Goal: Information Seeking & Learning: Learn about a topic

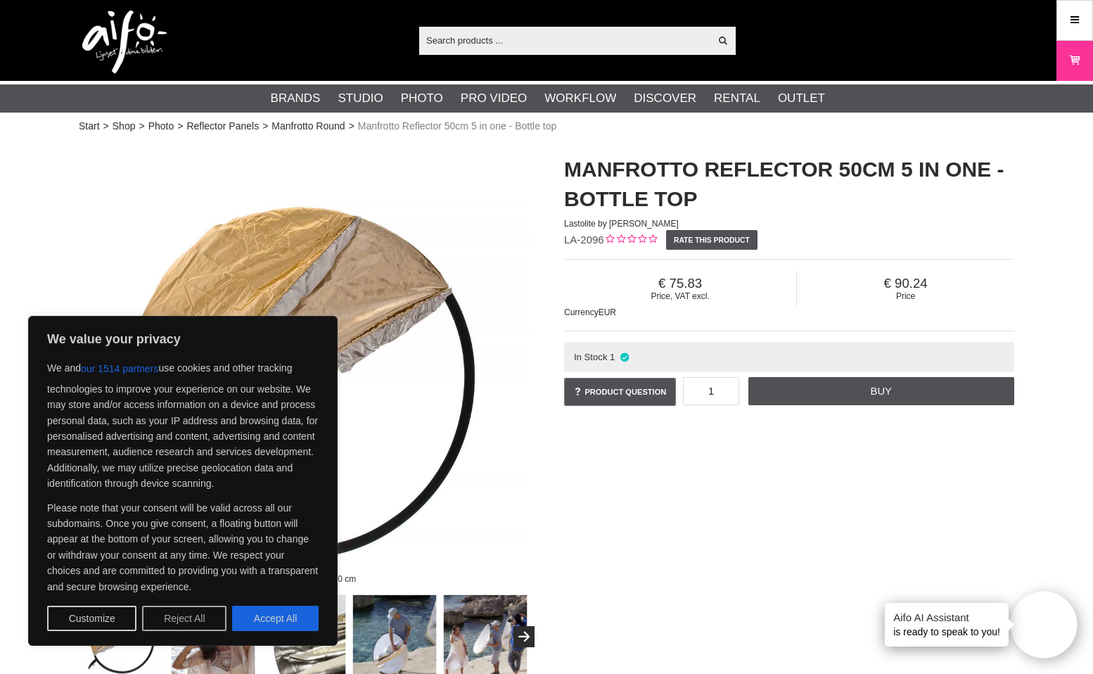
click at [172, 619] on button "Reject All" at bounding box center [184, 618] width 84 height 25
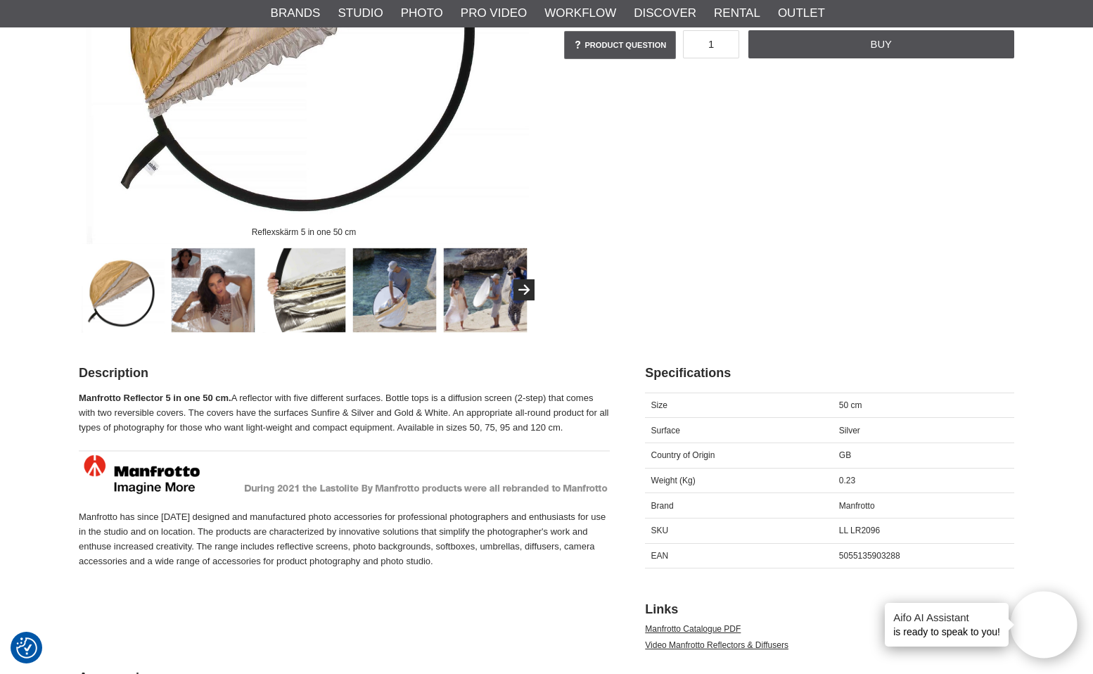
scroll to position [347, 0]
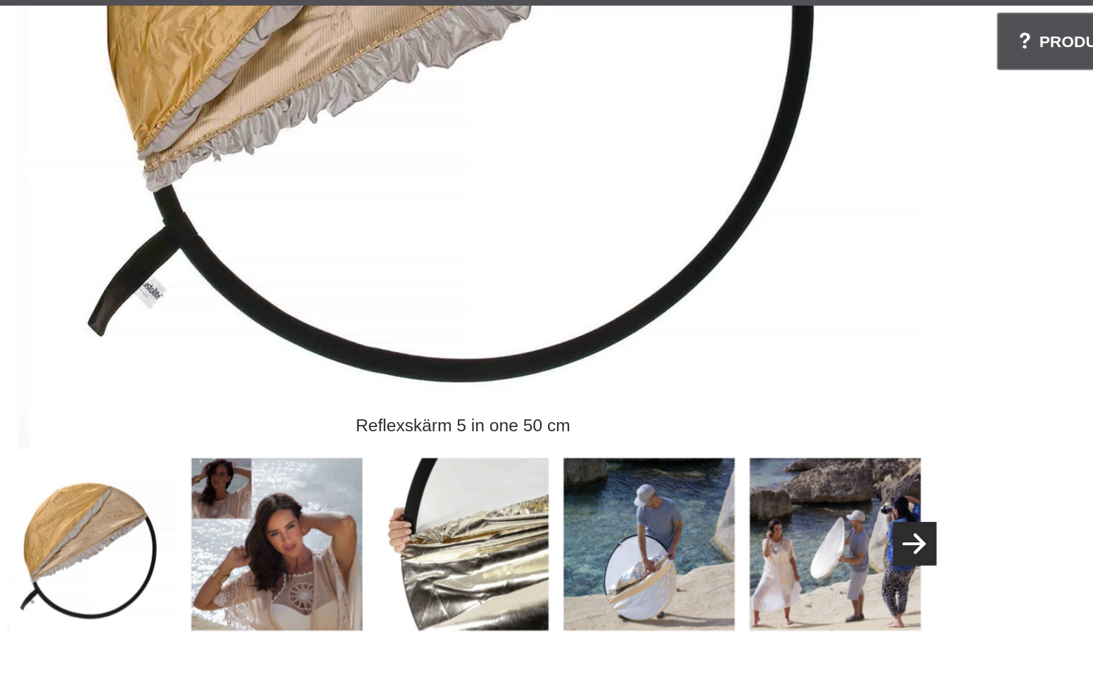
click at [388, 284] on img at bounding box center [395, 290] width 85 height 85
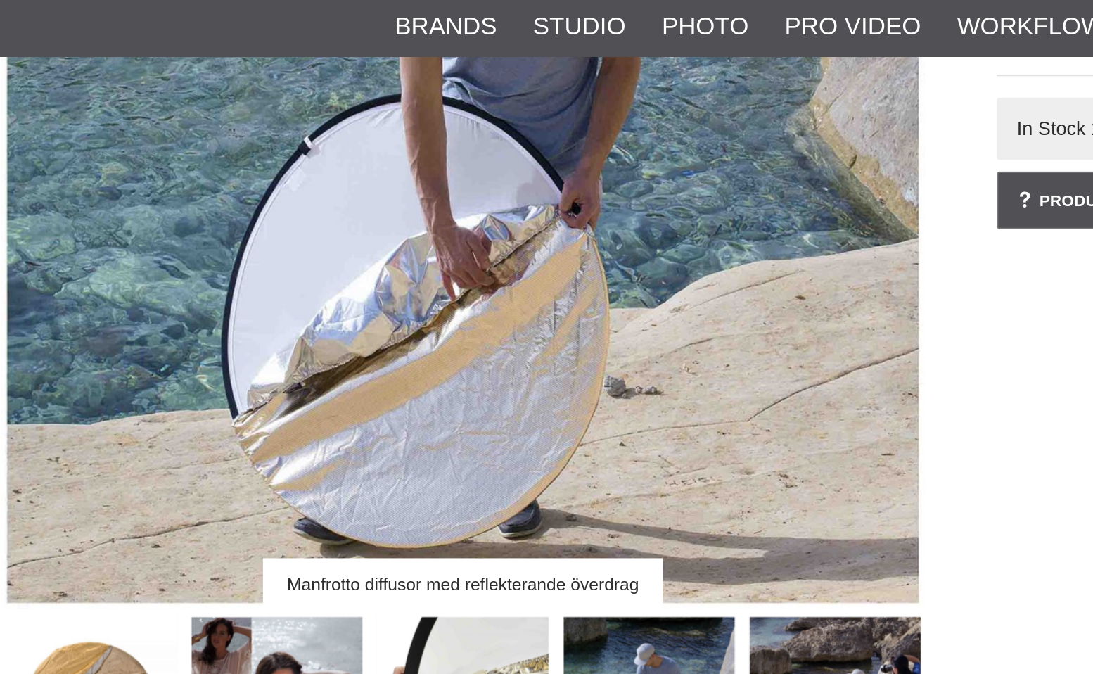
scroll to position [283, 0]
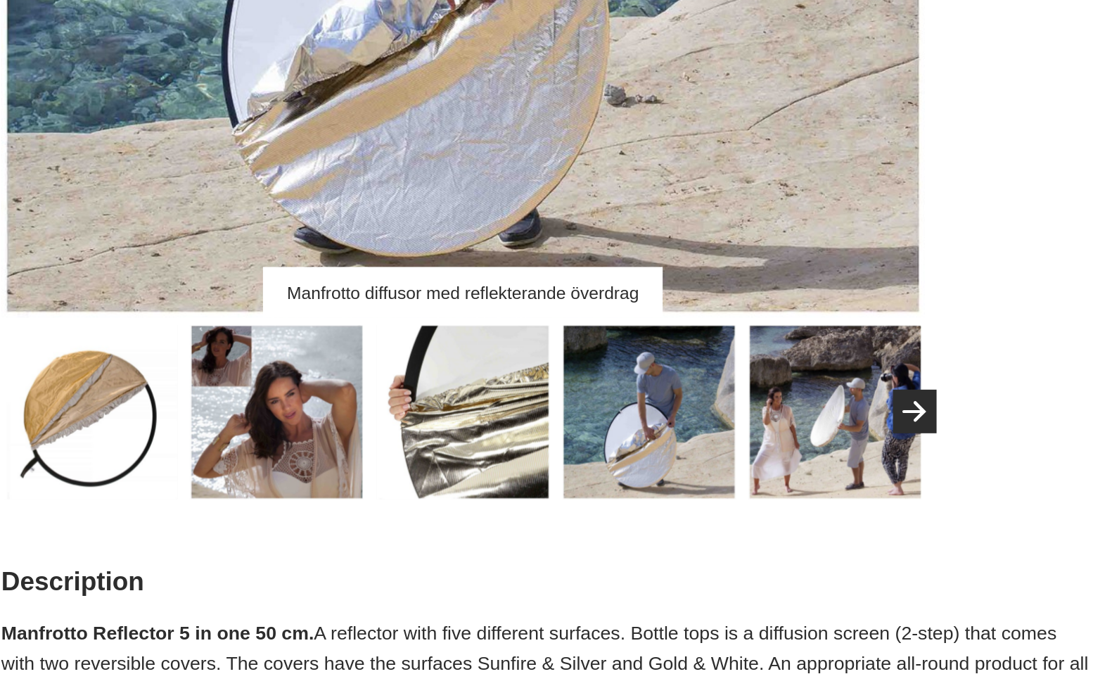
click at [471, 380] on img at bounding box center [485, 354] width 85 height 85
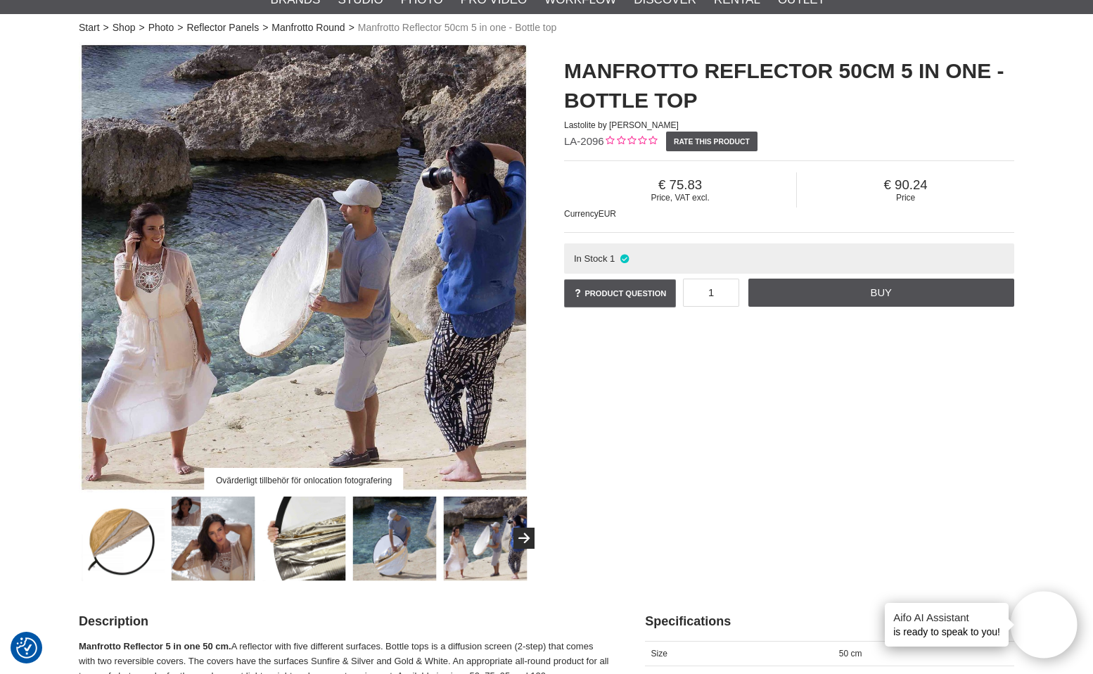
scroll to position [0, 0]
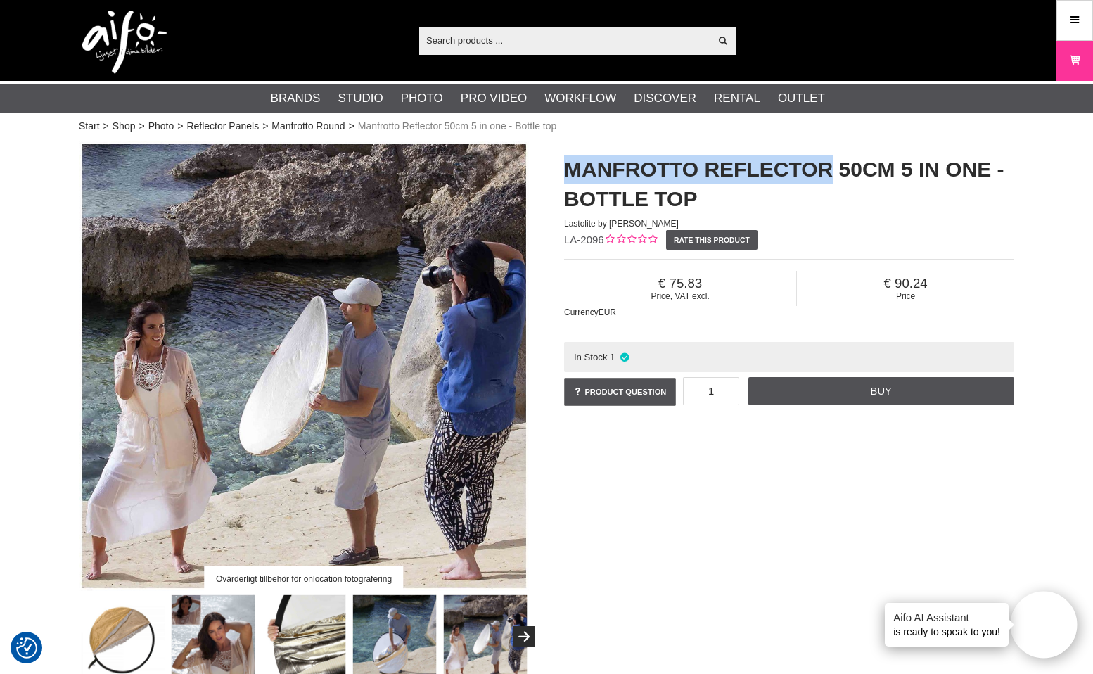
drag, startPoint x: 566, startPoint y: 166, endPoint x: 833, endPoint y: 164, distance: 266.7
click at [833, 164] on h1 "Manfrotto Reflector 50cm 5 in one - Bottle top" at bounding box center [789, 184] width 450 height 59
copy h1 "Manfrotto Reflector"
